Goal: Task Accomplishment & Management: Manage account settings

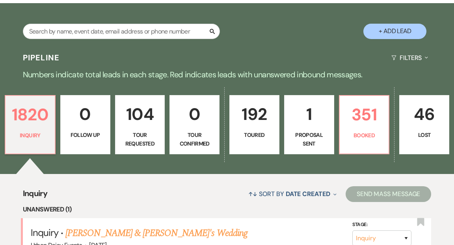
scroll to position [149, 0]
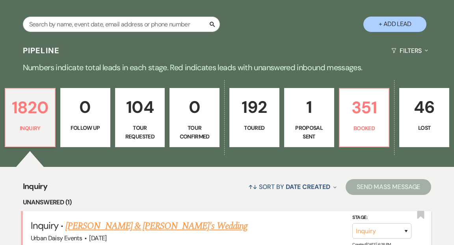
click at [91, 219] on link "[PERSON_NAME] & [PERSON_NAME]'s Wedding" at bounding box center [156, 226] width 182 height 14
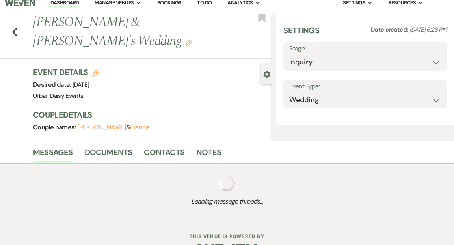
select select "5"
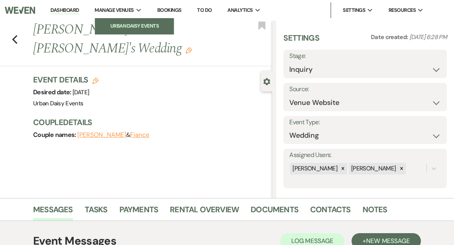
click at [124, 23] on li "Urban Daisy Events" at bounding box center [134, 26] width 71 height 8
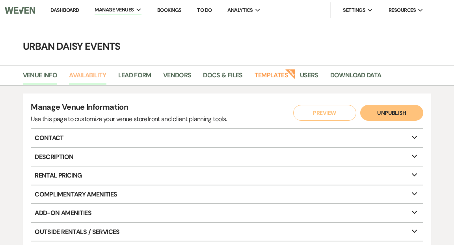
click at [94, 73] on link "Availability" at bounding box center [87, 77] width 37 height 15
select select "2"
select select "2026"
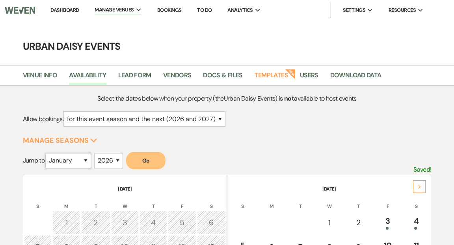
click at [87, 159] on select "January February March April May June July August September October November De…" at bounding box center [68, 160] width 46 height 15
select select "3"
click at [47, 153] on select "January February March April May June July August September October November De…" at bounding box center [68, 160] width 46 height 15
click at [147, 164] on button "Go" at bounding box center [145, 160] width 39 height 17
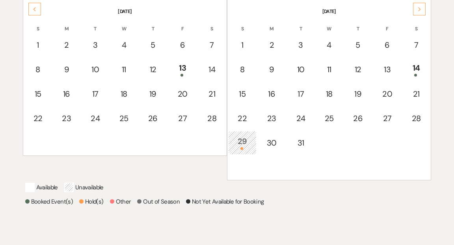
scroll to position [178, 0]
click at [242, 140] on div "29" at bounding box center [243, 141] width 20 height 15
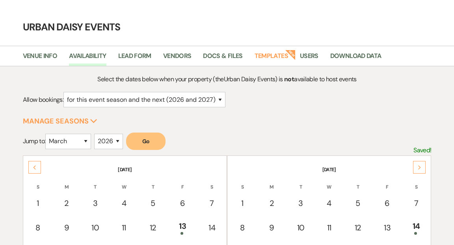
scroll to position [0, 0]
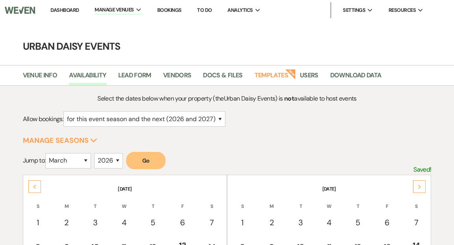
click at [418, 185] on icon "Next" at bounding box center [420, 186] width 4 height 5
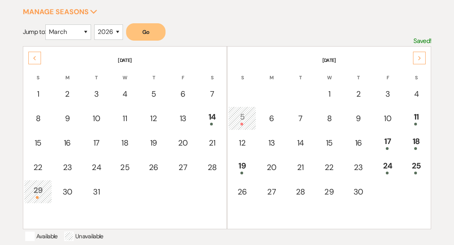
scroll to position [130, 0]
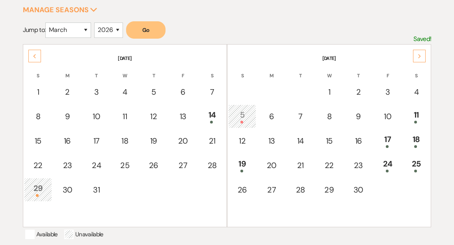
click at [417, 55] on div "Next" at bounding box center [419, 56] width 13 height 13
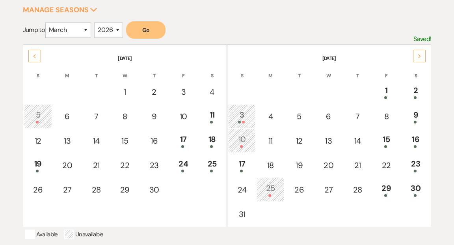
click at [417, 55] on div "Next" at bounding box center [419, 56] width 13 height 13
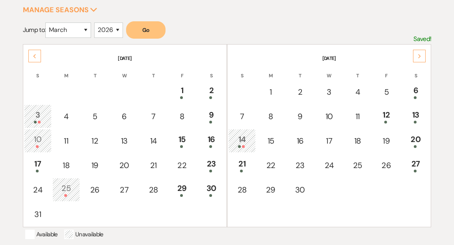
click at [417, 55] on div "Next" at bounding box center [419, 56] width 13 height 13
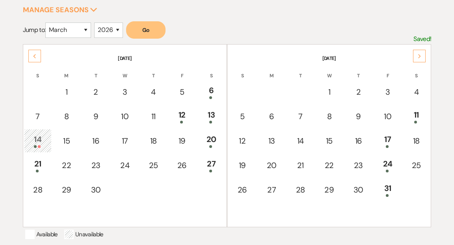
click at [417, 55] on div "Next" at bounding box center [419, 56] width 13 height 13
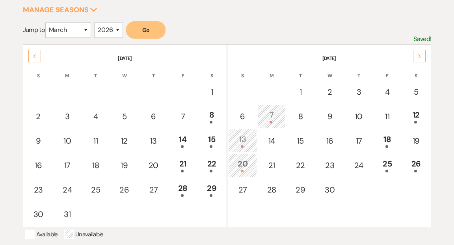
click at [417, 55] on div "Next" at bounding box center [419, 56] width 13 height 13
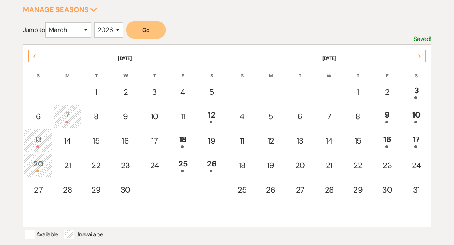
click at [417, 55] on div "Next" at bounding box center [419, 56] width 13 height 13
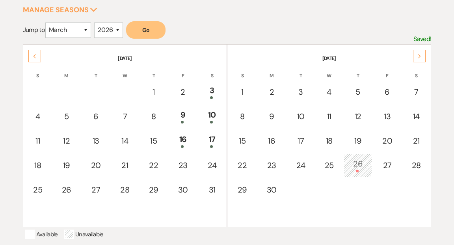
click at [417, 55] on div "Next" at bounding box center [419, 56] width 13 height 13
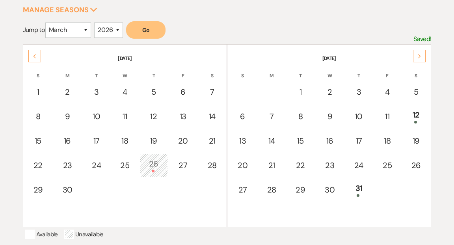
click at [417, 55] on div "Next" at bounding box center [419, 56] width 13 height 13
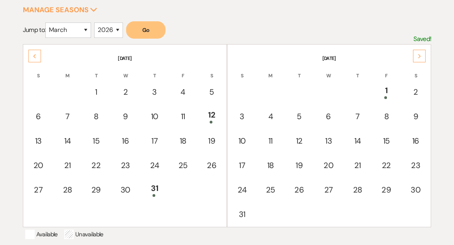
click at [417, 55] on div "Next" at bounding box center [419, 56] width 13 height 13
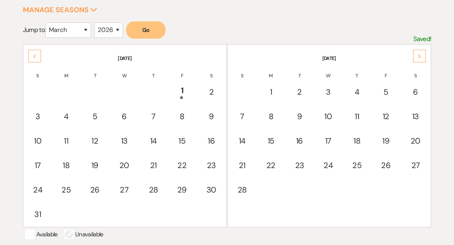
click at [417, 55] on div "Next" at bounding box center [419, 56] width 13 height 13
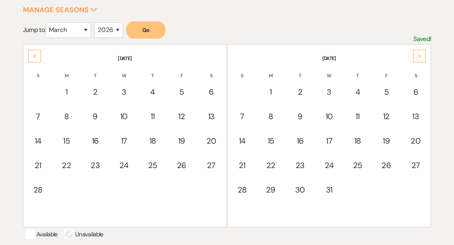
click at [35, 54] on icon "Previous" at bounding box center [35, 56] width 4 height 5
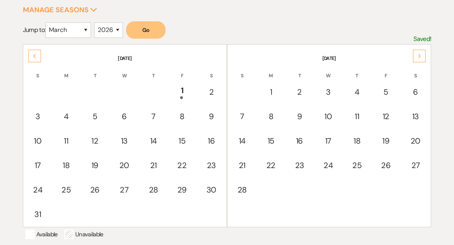
click at [35, 54] on icon "Previous" at bounding box center [35, 56] width 4 height 5
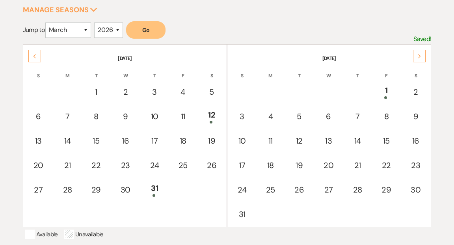
click at [35, 54] on icon "Previous" at bounding box center [35, 56] width 4 height 5
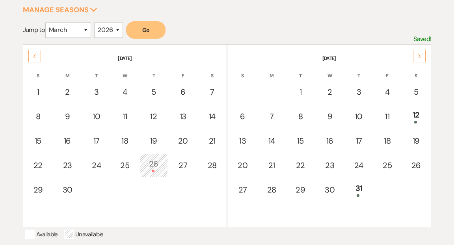
click at [35, 54] on icon "Previous" at bounding box center [35, 56] width 4 height 5
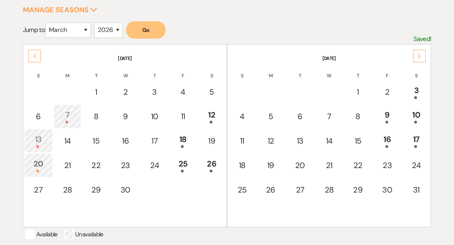
click at [35, 54] on icon "Previous" at bounding box center [35, 56] width 4 height 5
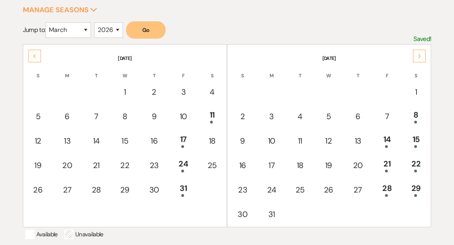
click at [35, 54] on icon "Previous" at bounding box center [35, 56] width 4 height 5
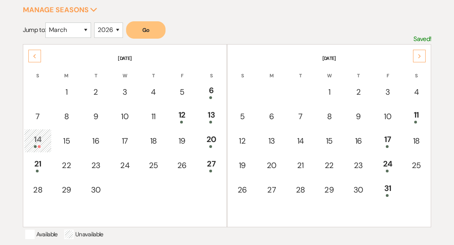
click at [35, 54] on icon "Previous" at bounding box center [35, 56] width 4 height 5
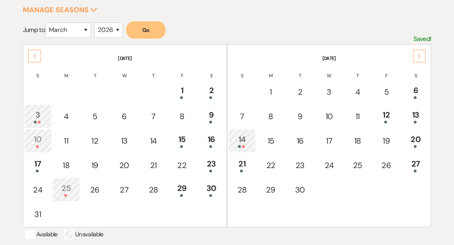
click at [35, 54] on icon "Previous" at bounding box center [35, 56] width 4 height 5
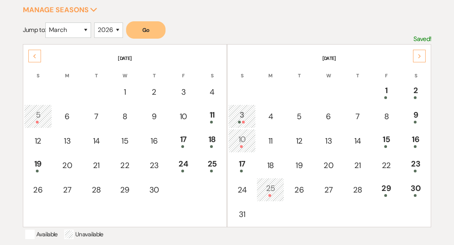
click at [35, 54] on icon "Previous" at bounding box center [35, 56] width 4 height 5
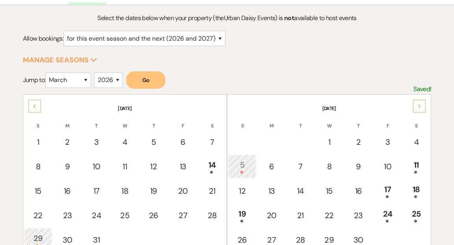
scroll to position [0, 0]
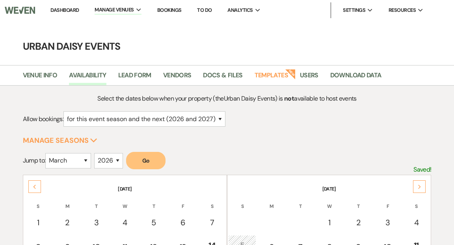
click at [65, 6] on li "Dashboard" at bounding box center [65, 10] width 36 height 16
click at [65, 9] on link "Dashboard" at bounding box center [64, 10] width 28 height 7
